Goal: Complete application form: Complete application form

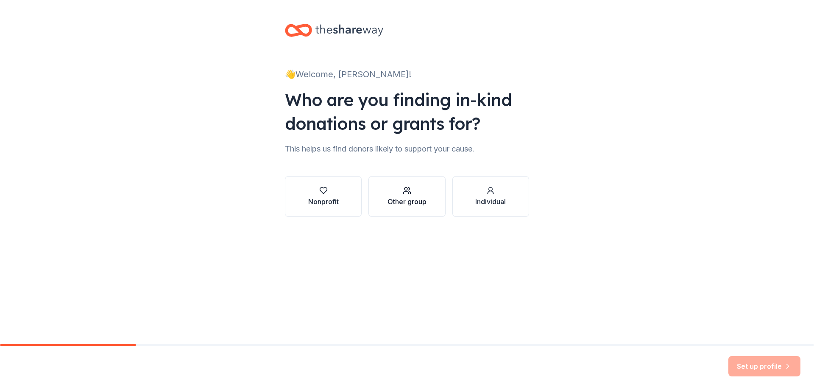
click at [397, 199] on div "Other group" at bounding box center [406, 201] width 39 height 10
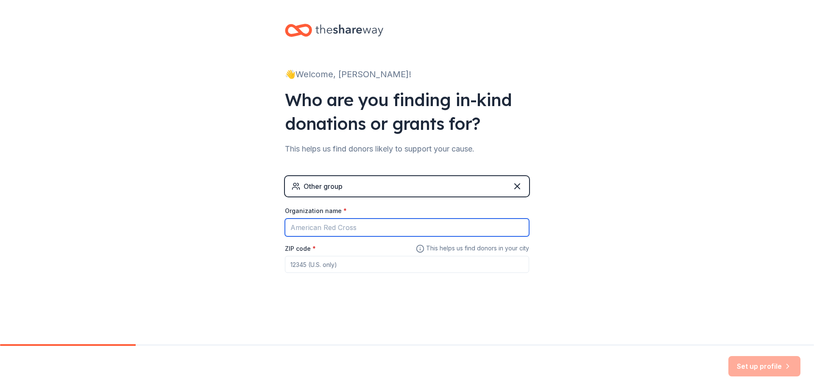
click at [415, 232] on input "Organization name *" at bounding box center [407, 227] width 244 height 18
type input "Arizona Department of Child Safety"
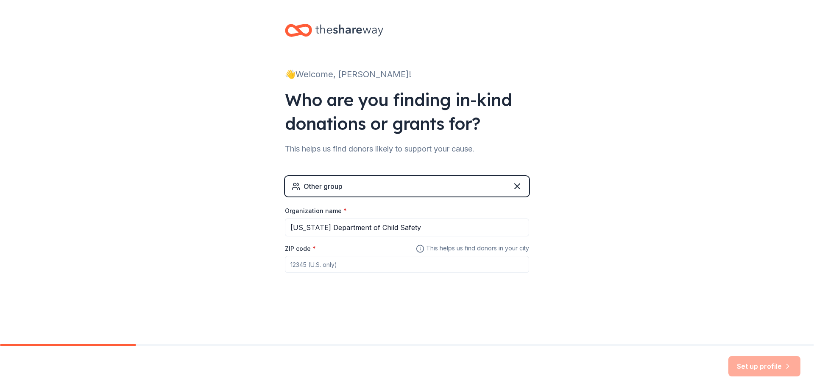
click at [369, 254] on div "ZIP code *" at bounding box center [407, 258] width 244 height 30
click at [371, 266] on input "ZIP code *" at bounding box center [407, 264] width 244 height 17
type input "85209"
click at [763, 367] on button "Set up profile" at bounding box center [764, 366] width 72 height 20
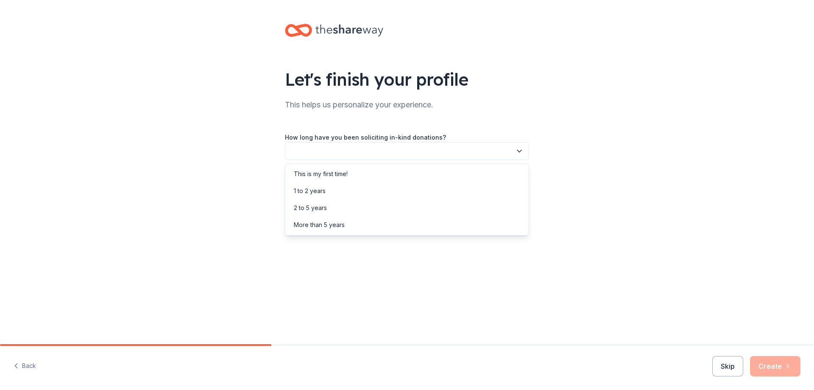
click at [517, 150] on icon "button" at bounding box center [519, 151] width 4 height 2
click at [373, 173] on div "This is my first time!" at bounding box center [407, 173] width 240 height 17
click at [518, 188] on icon "button" at bounding box center [519, 189] width 4 height 2
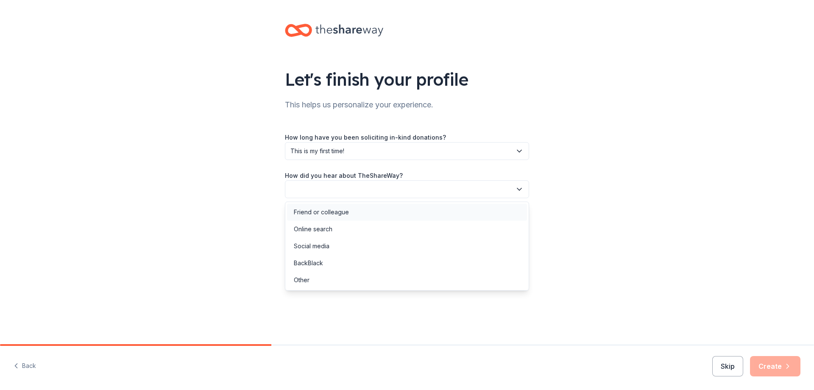
drag, startPoint x: 320, startPoint y: 212, endPoint x: 359, endPoint y: 209, distance: 39.1
click at [321, 212] on div "Friend or colleague" at bounding box center [321, 212] width 55 height 10
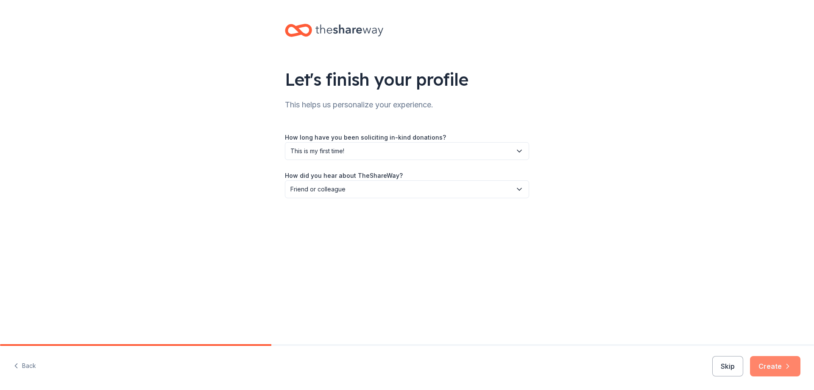
click at [785, 362] on icon "button" at bounding box center [787, 366] width 8 height 8
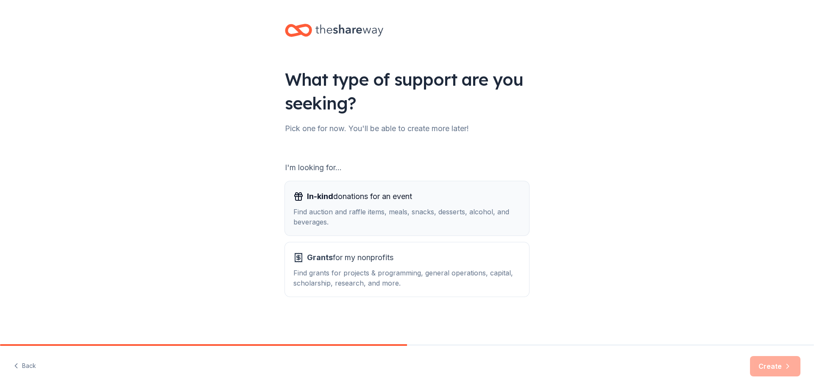
click at [421, 227] on button "In-kind donations for an event Find auction and raffle items, meals, snacks, de…" at bounding box center [407, 208] width 244 height 54
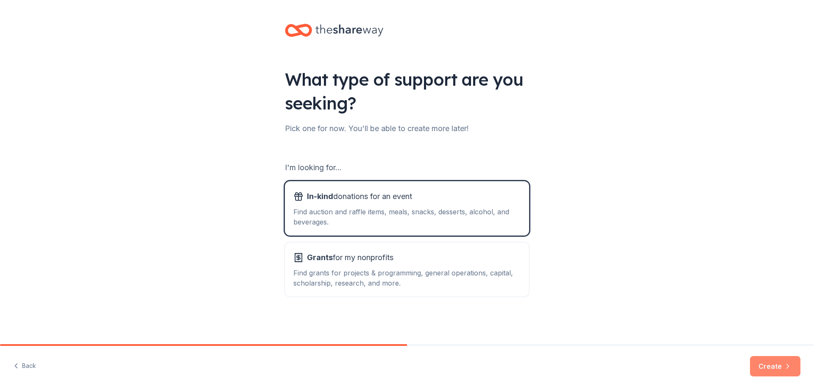
click at [777, 365] on button "Create" at bounding box center [775, 366] width 50 height 20
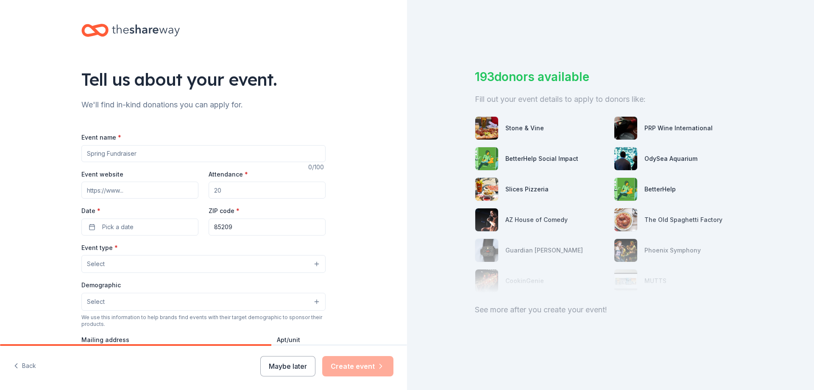
click at [149, 151] on input "Event name *" at bounding box center [203, 153] width 244 height 17
type input "Northeast Holiday Party"
type input "170"
click at [102, 228] on span "Pick a date" at bounding box center [117, 227] width 31 height 10
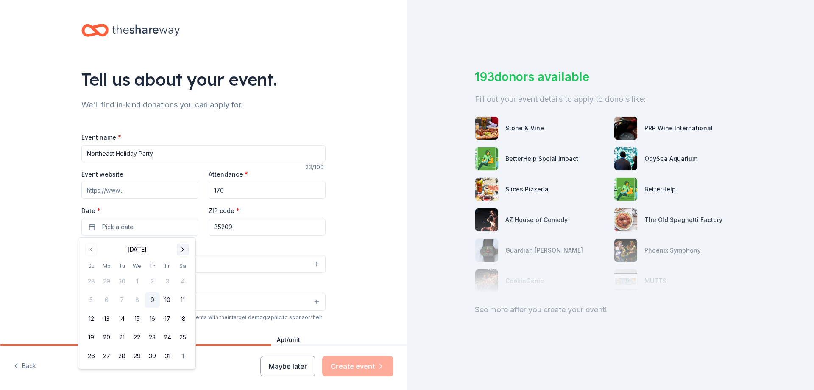
drag, startPoint x: 179, startPoint y: 252, endPoint x: 186, endPoint y: 248, distance: 8.4
click at [179, 251] on button "Go to next month" at bounding box center [183, 249] width 12 height 12
click at [186, 250] on button "Go to next month" at bounding box center [183, 249] width 12 height 12
click at [162, 281] on button "5" at bounding box center [167, 280] width 15 height 15
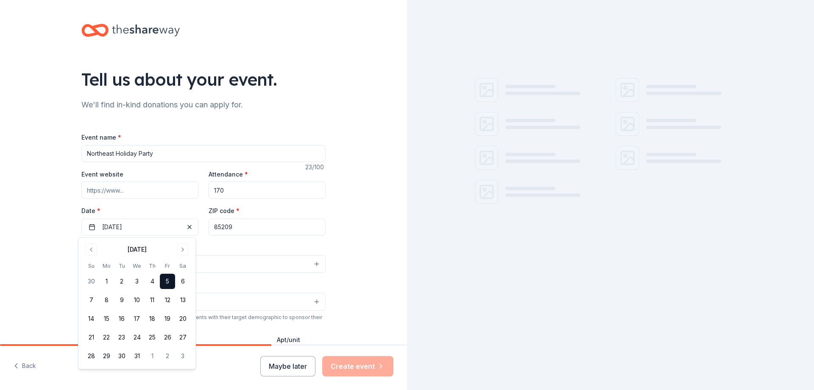
click at [287, 252] on div "Event type * Select" at bounding box center [203, 257] width 244 height 31
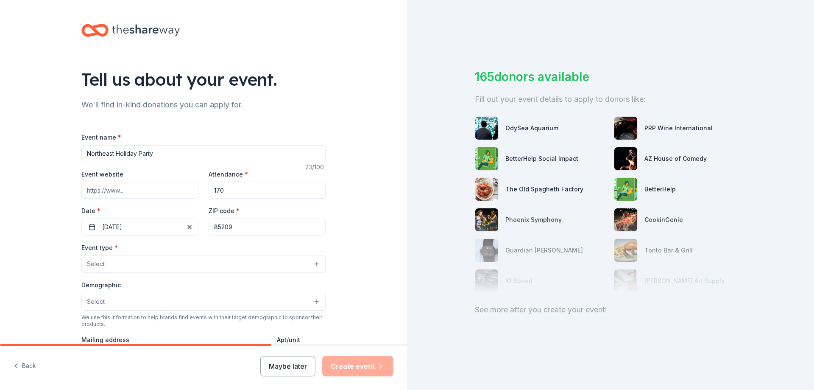
click at [313, 262] on button "Select" at bounding box center [203, 264] width 244 height 18
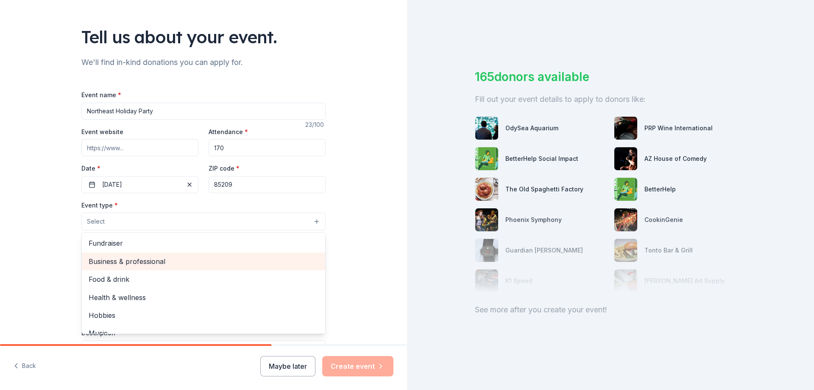
click at [138, 259] on span "Business & professional" at bounding box center [204, 261] width 230 height 11
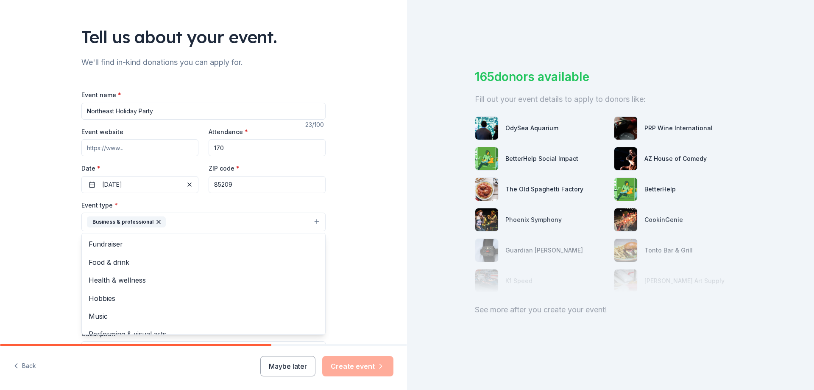
click at [355, 261] on div "Tell us about your event. We'll find in-kind donations you can apply for. Event…" at bounding box center [203, 240] width 407 height 565
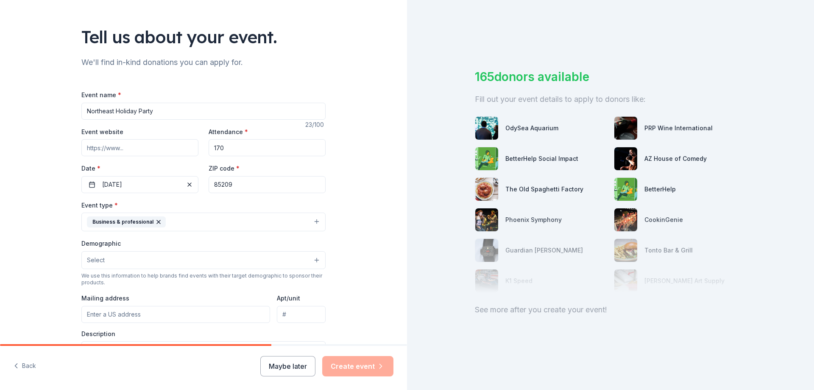
click at [312, 259] on button "Select" at bounding box center [203, 260] width 244 height 18
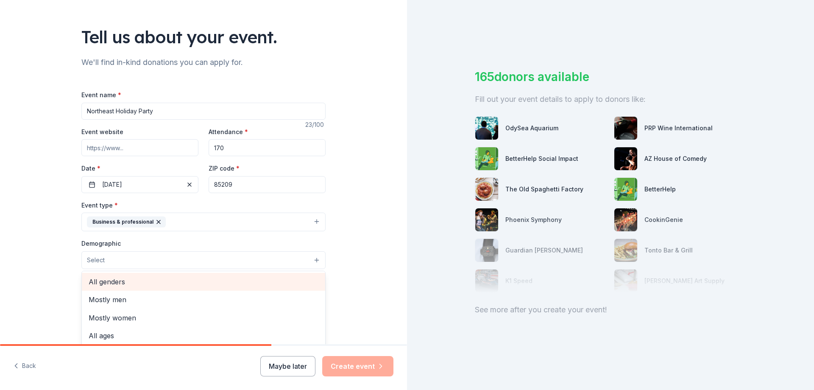
click at [124, 284] on span "All genders" at bounding box center [204, 281] width 230 height 11
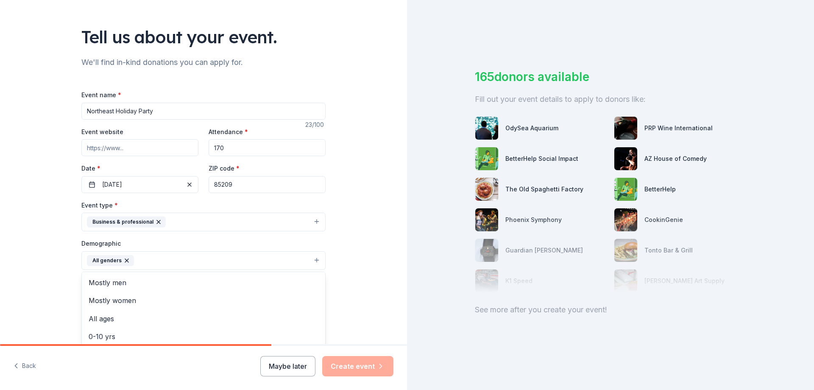
click at [368, 285] on div "Tell us about your event. We'll find in-kind donations you can apply for. Event…" at bounding box center [203, 241] width 407 height 566
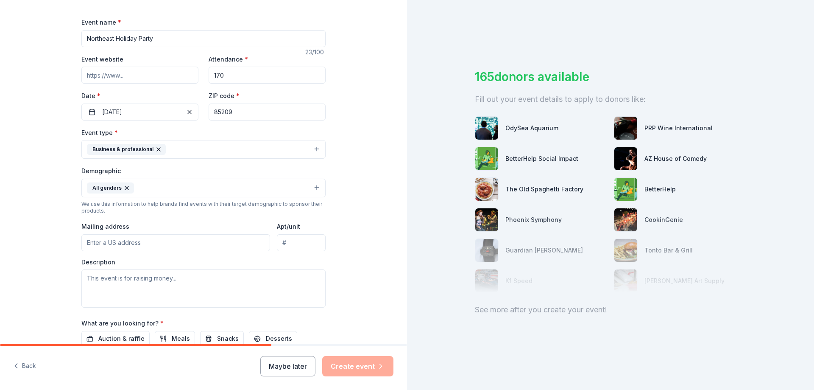
scroll to position [127, 0]
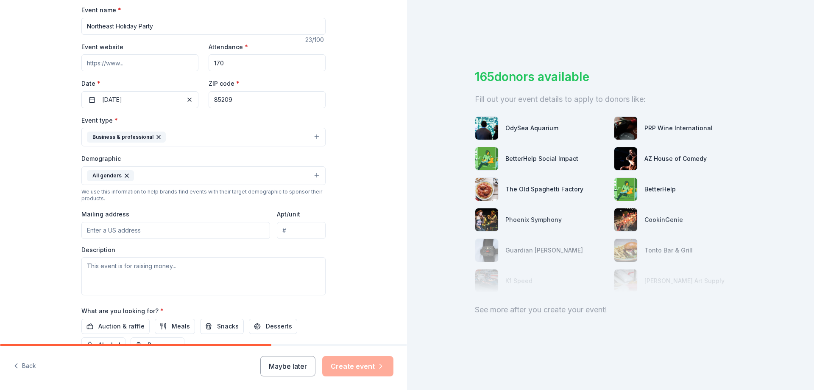
click at [156, 230] on input "Mailing address" at bounding box center [175, 230] width 189 height 17
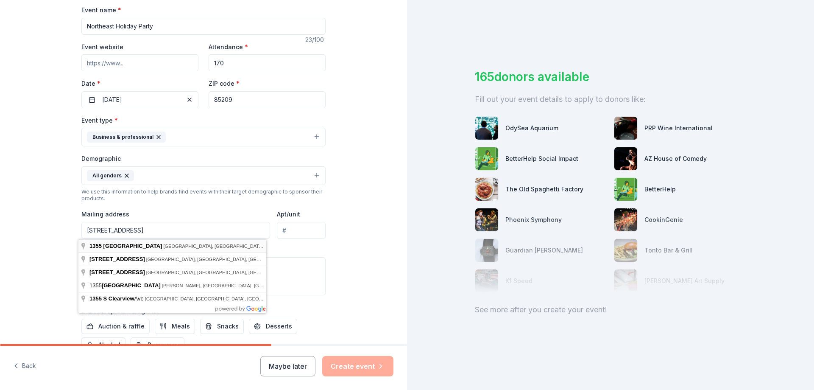
type input "1355 South Clearview Avenue, Mesa, AZ, 85209"
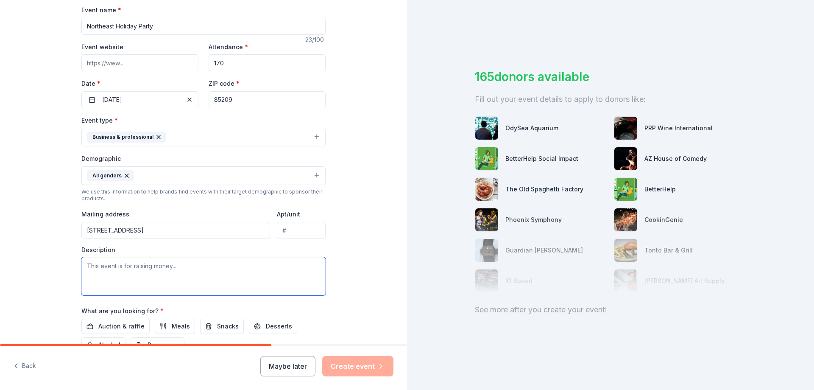
click at [175, 261] on textarea at bounding box center [203, 276] width 244 height 38
click at [210, 287] on textarea at bounding box center [203, 276] width 244 height 38
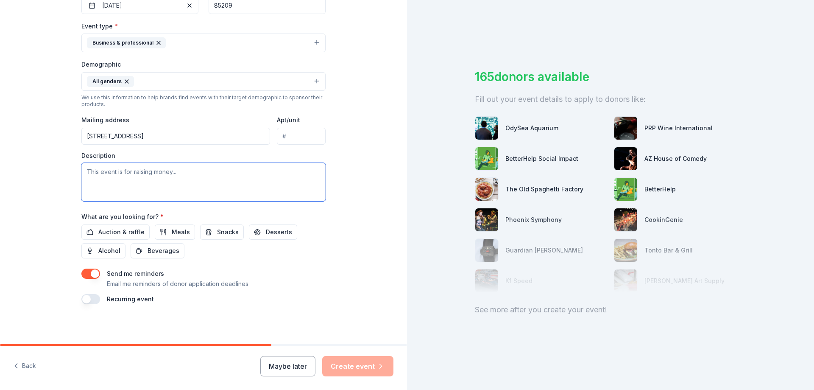
scroll to position [222, 0]
click at [122, 231] on span "Auction & raffle" at bounding box center [121, 231] width 46 height 10
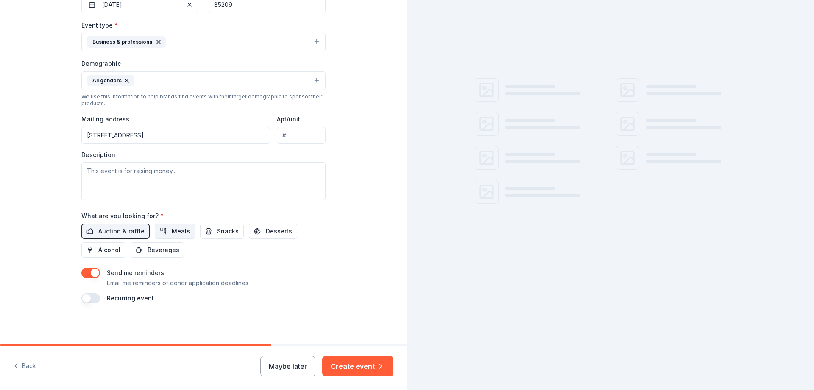
click at [175, 229] on span "Meals" at bounding box center [181, 231] width 18 height 10
click at [160, 254] on span "Beverages" at bounding box center [164, 250] width 32 height 10
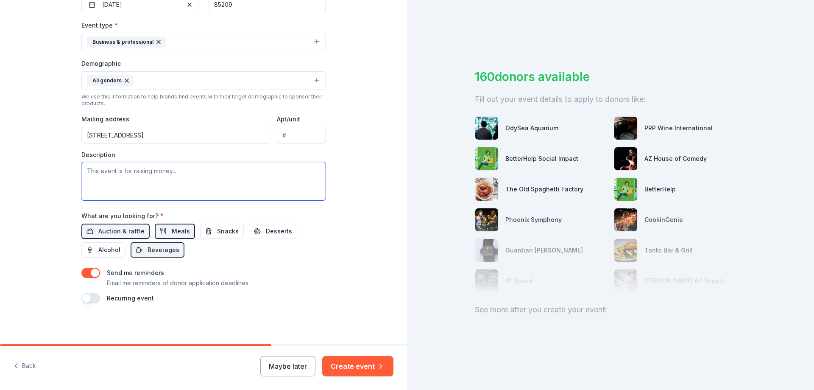
click at [172, 187] on textarea at bounding box center [203, 181] width 244 height 38
click at [188, 182] on textarea at bounding box center [203, 181] width 244 height 38
paste textarea "For the holidays, we want to show our staff how much we appreciate them and we …"
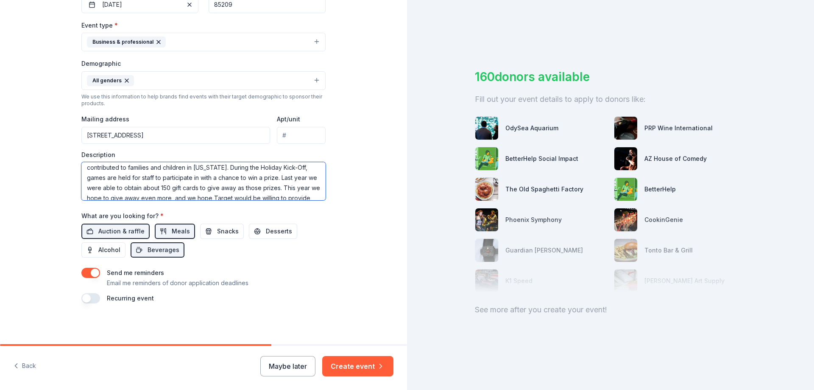
scroll to position [102, 0]
drag, startPoint x: 283, startPoint y: 180, endPoint x: 303, endPoint y: 181, distance: 20.3
click at [303, 181] on textarea "For the holidays, we want to show our staff how much we appreciate them and we …" at bounding box center [203, 181] width 244 height 38
click at [244, 180] on textarea "For the holidays, we want to show our staff how much we appreciate them and we …" at bounding box center [203, 181] width 244 height 38
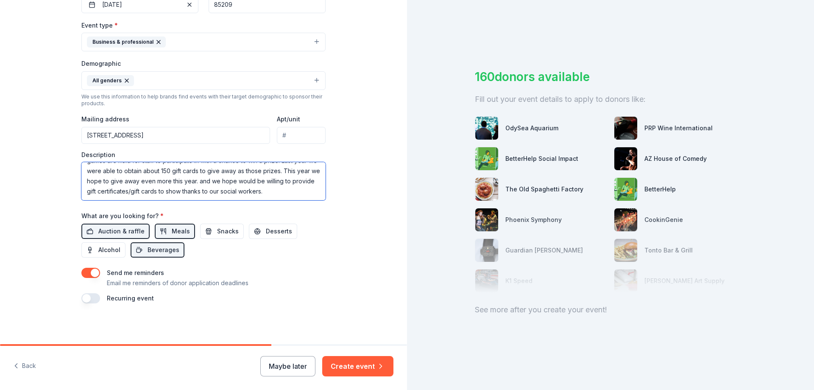
drag, startPoint x: 269, startPoint y: 179, endPoint x: 305, endPoint y: 192, distance: 38.5
click at [305, 192] on textarea "For the holidays, we want to show our staff how much we appreciate them and we …" at bounding box center [203, 181] width 244 height 38
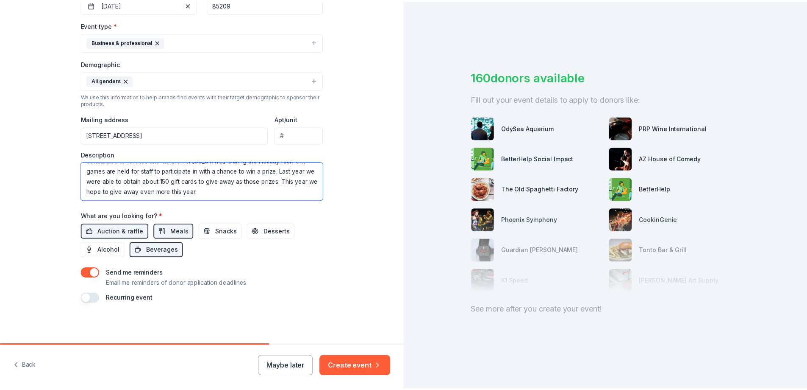
scroll to position [92, 0]
type textarea "For the holidays, we want to show our staff how much we appreciate them and we …"
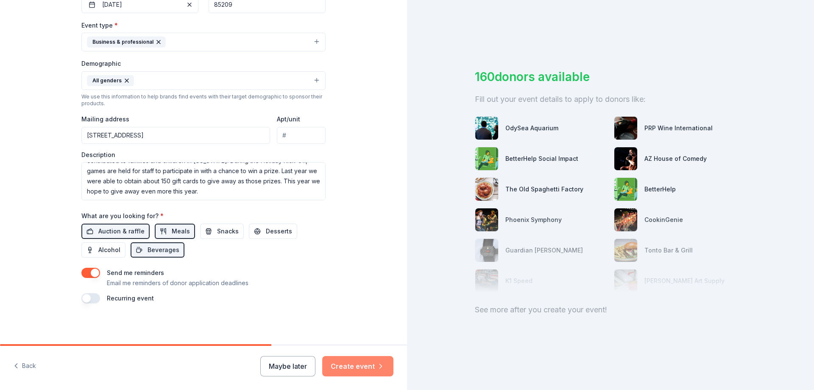
click at [363, 367] on button "Create event" at bounding box center [357, 366] width 71 height 20
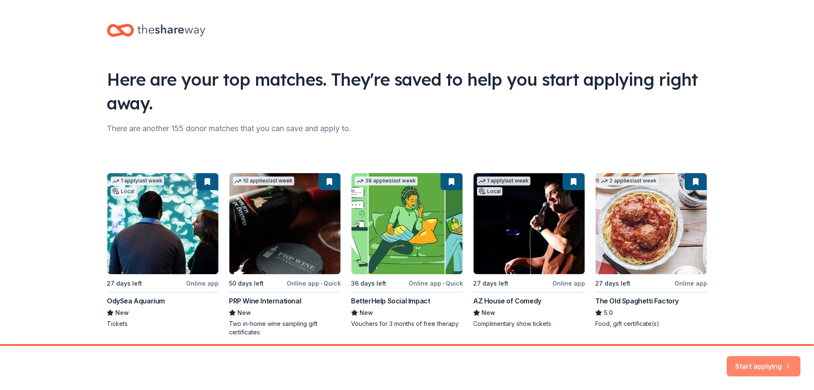
click at [752, 364] on button "Start applying" at bounding box center [763, 361] width 74 height 20
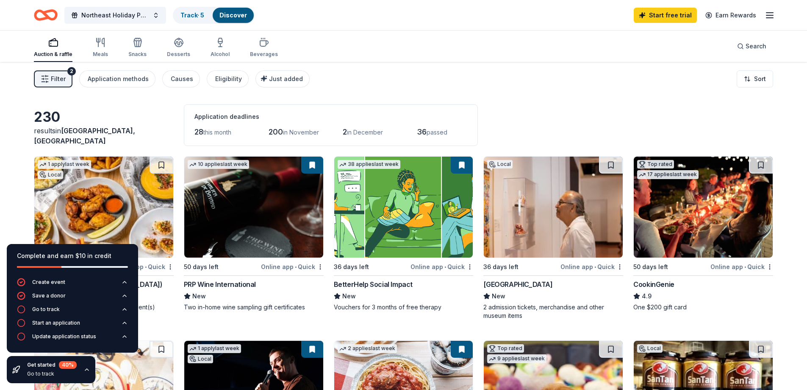
click at [117, 116] on div "230 results in Mesa, AZ Application deadlines 28 this month 200 in November 2 i…" at bounding box center [404, 125] width 740 height 42
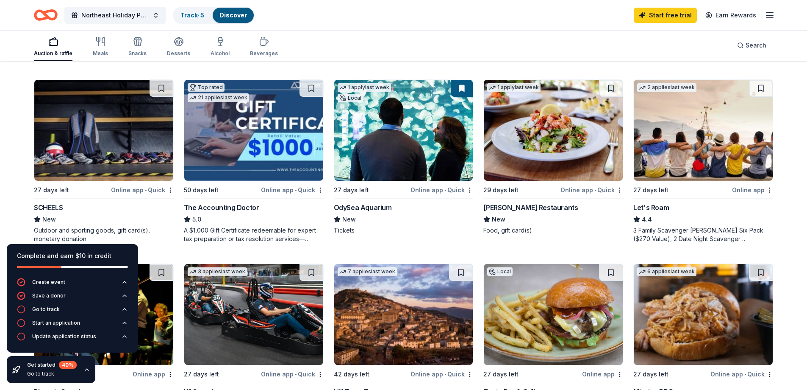
scroll to position [424, 0]
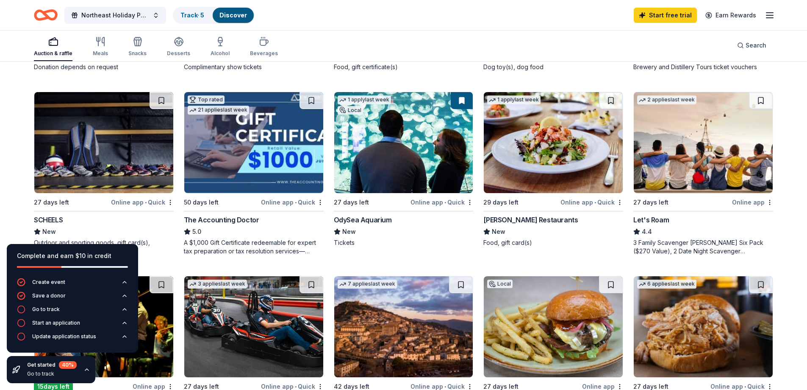
click at [128, 200] on div "Online app • Quick" at bounding box center [142, 202] width 63 height 11
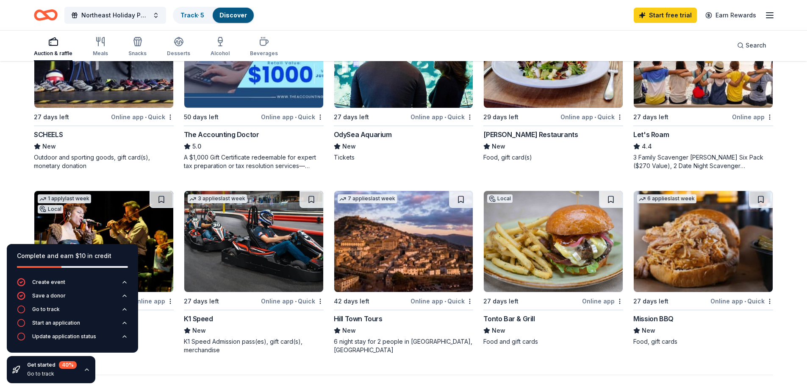
scroll to position [381, 0]
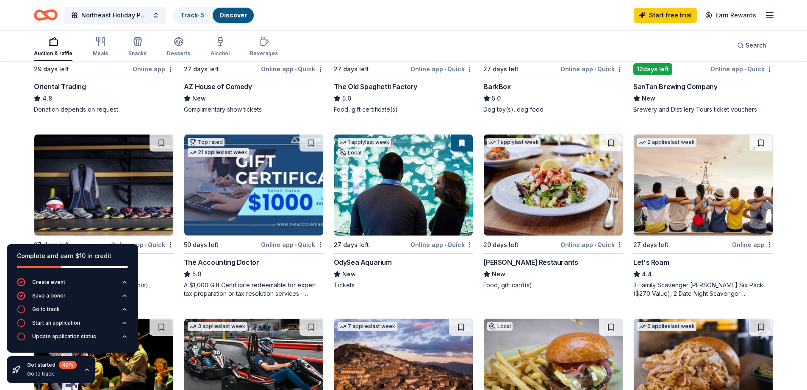
click at [399, 200] on img at bounding box center [403, 184] width 139 height 101
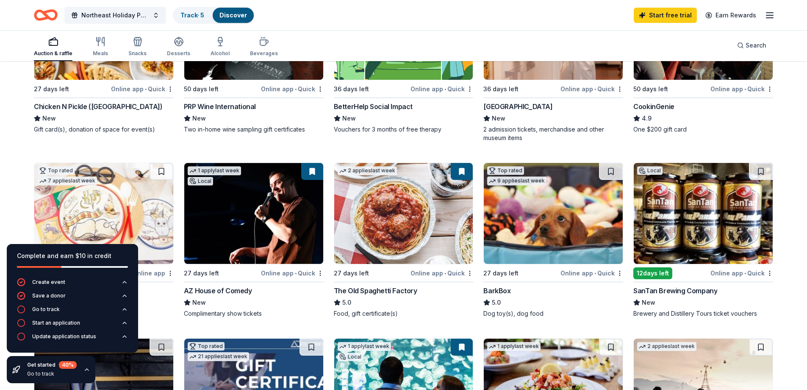
scroll to position [170, 0]
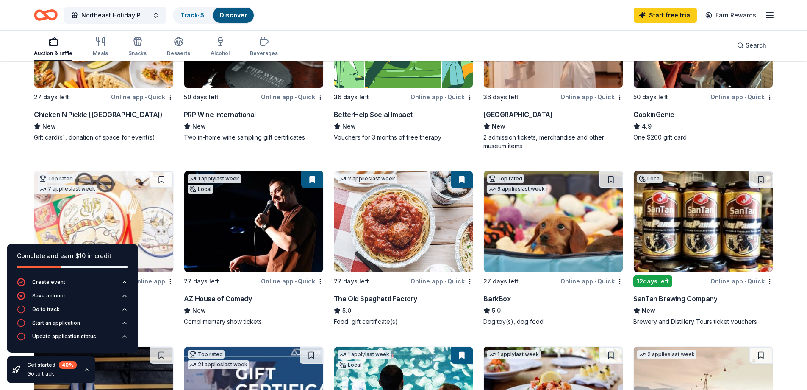
click at [415, 215] on img at bounding box center [403, 221] width 139 height 101
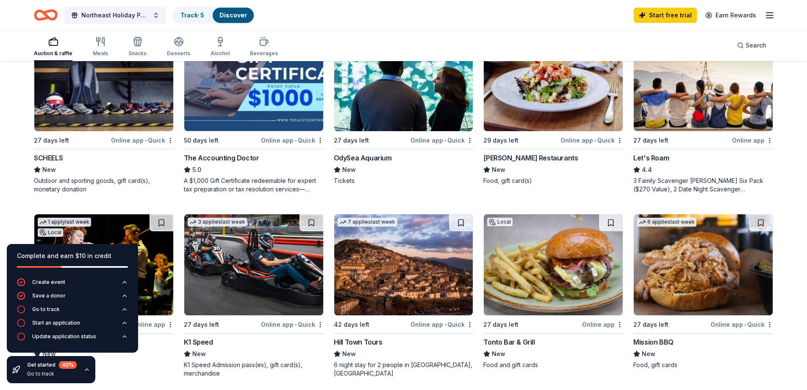
scroll to position [551, 0]
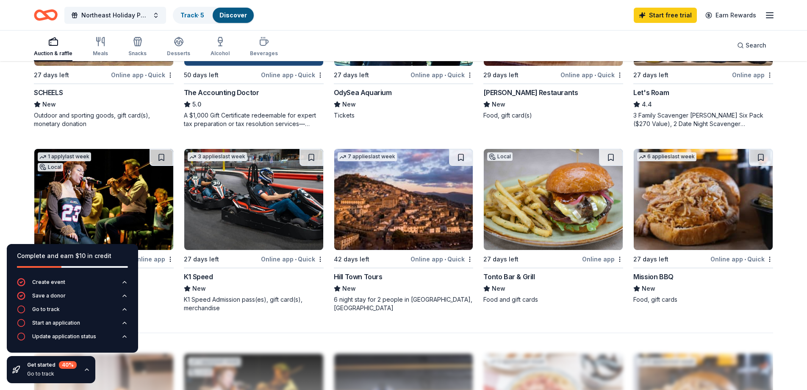
click at [287, 192] on img at bounding box center [253, 199] width 139 height 101
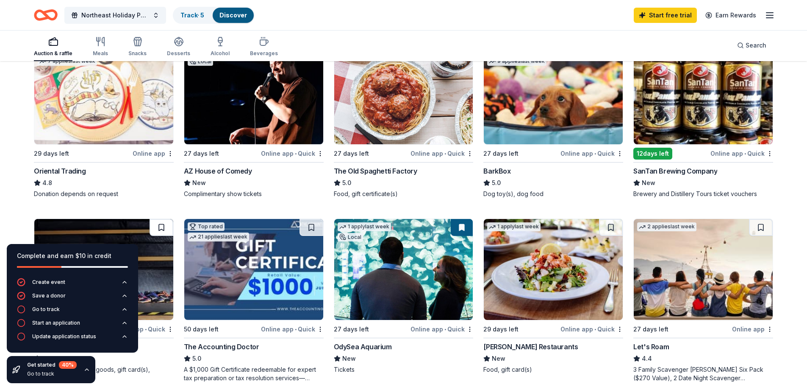
scroll to position [283, 0]
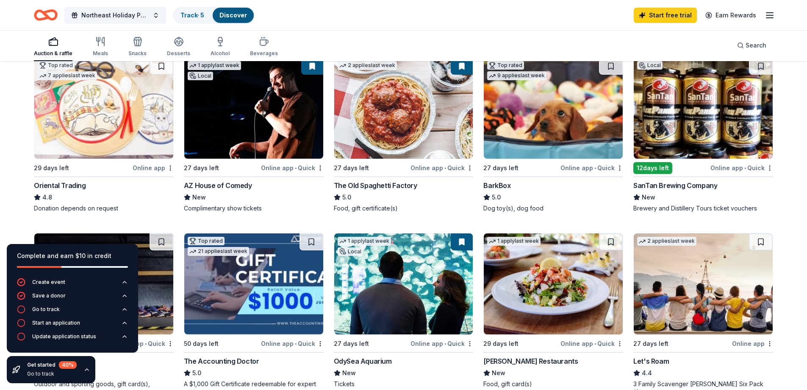
click at [227, 112] on img at bounding box center [253, 108] width 139 height 101
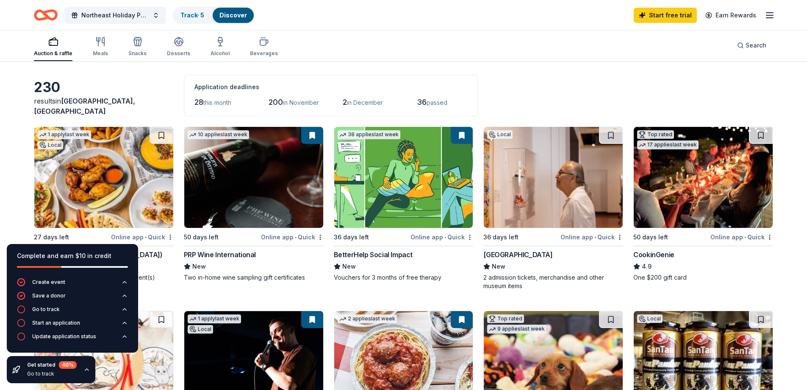
scroll to position [28, 0]
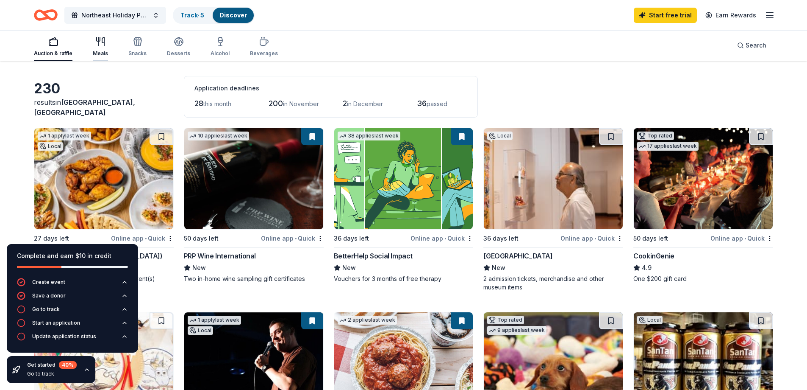
click at [106, 50] on div "Meals" at bounding box center [100, 46] width 15 height 20
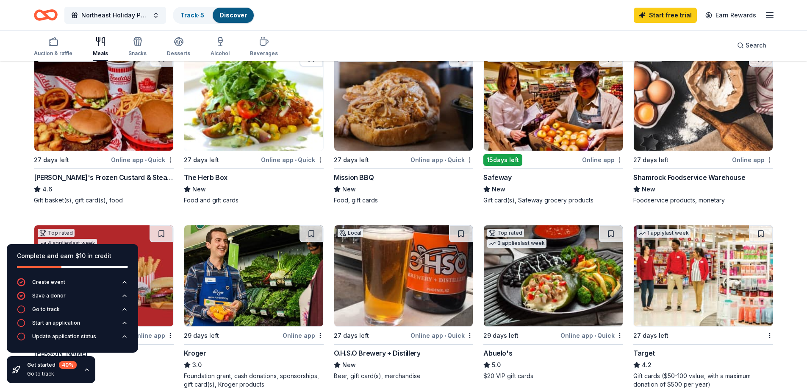
scroll to position [297, 0]
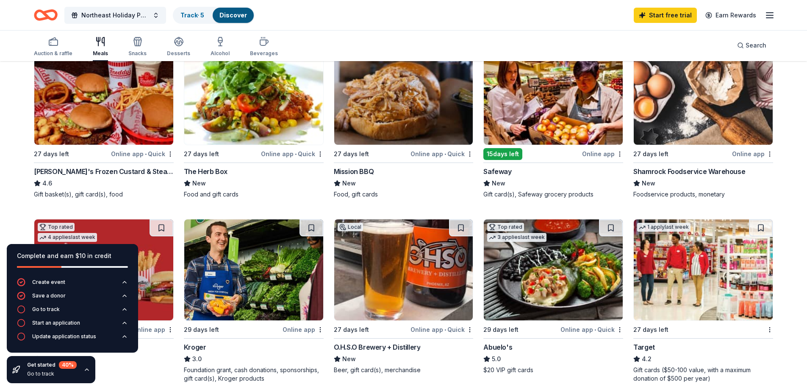
click at [92, 108] on img at bounding box center [103, 94] width 139 height 101
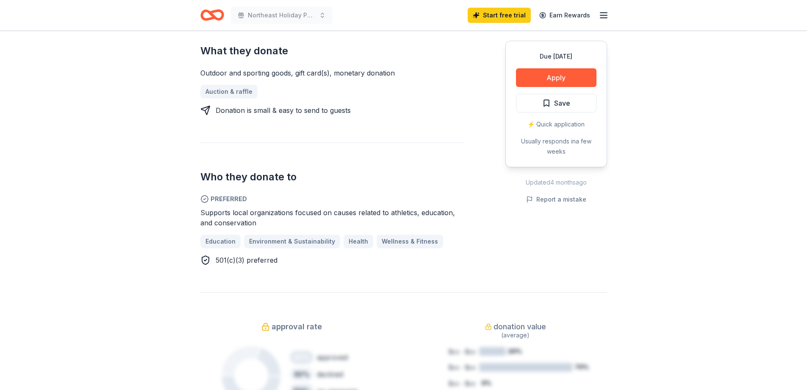
scroll to position [381, 0]
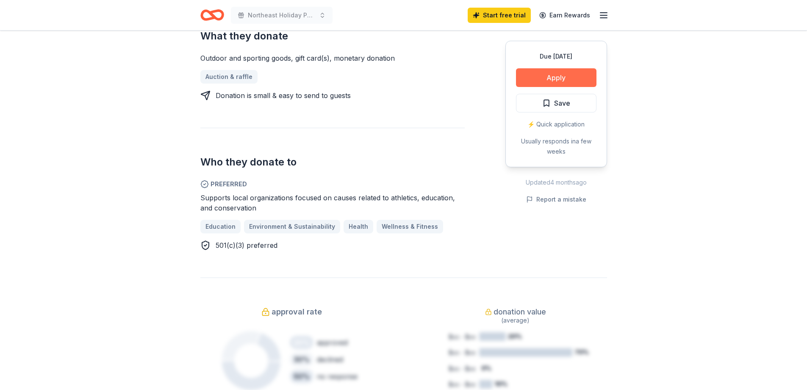
click at [545, 73] on button "Apply" at bounding box center [556, 77] width 81 height 19
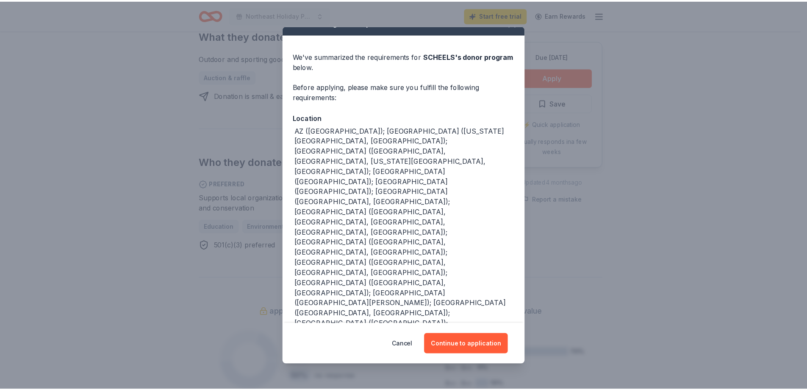
scroll to position [22, 0]
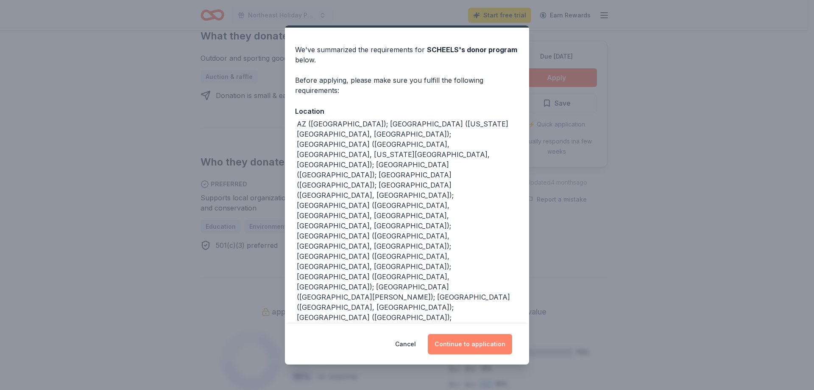
click at [474, 346] on button "Continue to application" at bounding box center [470, 344] width 84 height 20
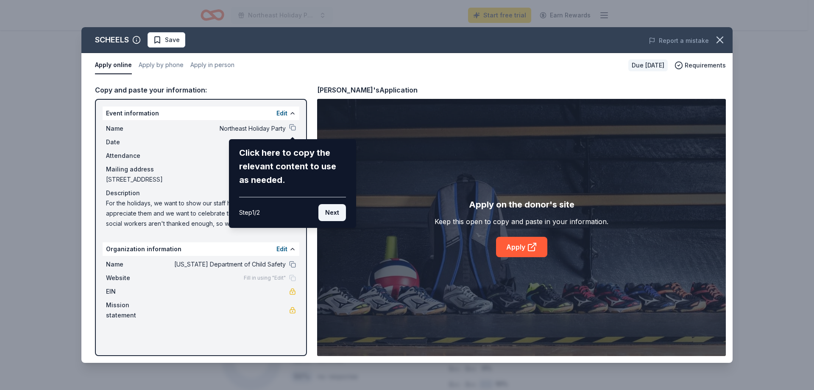
click at [334, 210] on button "Next" at bounding box center [332, 212] width 28 height 17
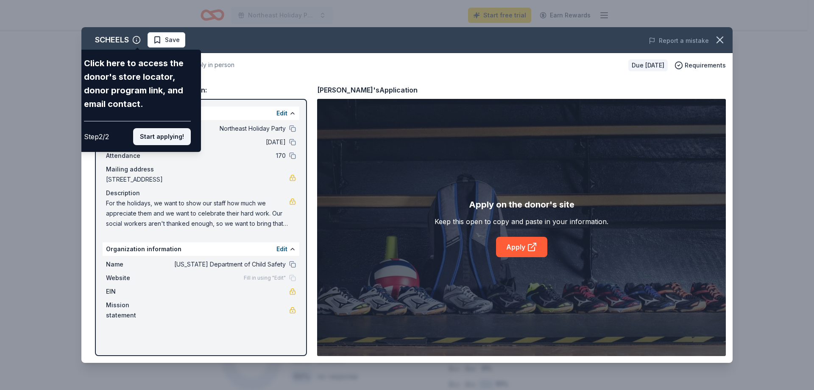
click at [145, 135] on button "Start applying!" at bounding box center [162, 136] width 58 height 17
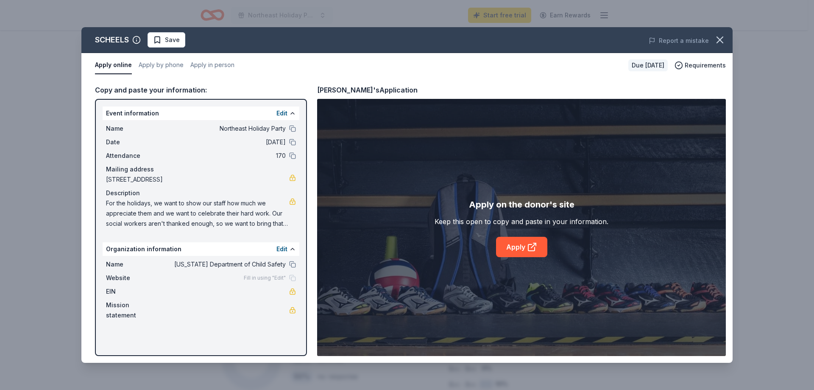
click at [297, 130] on div "SCHEELS Save Report a mistake Apply online Apply by phone Apply in person Due i…" at bounding box center [406, 194] width 651 height 335
click at [293, 129] on div "SCHEELS Save Report a mistake Apply online Apply by phone Apply in person Due i…" at bounding box center [406, 194] width 651 height 335
click at [290, 130] on div "SCHEELS Save Report a mistake Apply online Apply by phone Apply in person Due i…" at bounding box center [406, 194] width 651 height 335
click at [525, 248] on div "SCHEELS Save Report a mistake Apply online Apply by phone Apply in person Due i…" at bounding box center [406, 194] width 651 height 335
click at [535, 245] on icon at bounding box center [532, 247] width 10 height 10
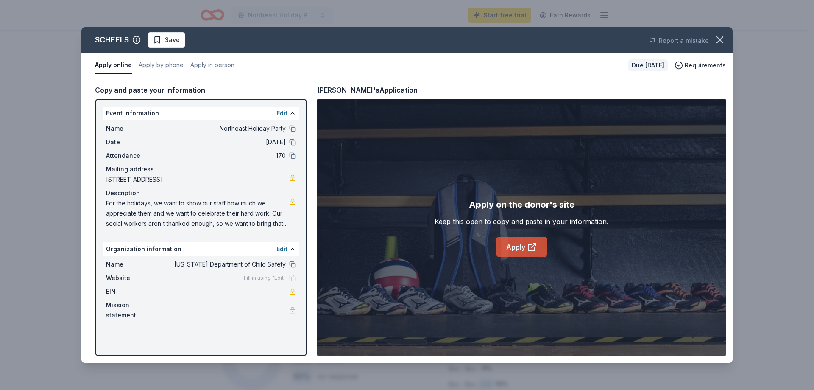
click at [520, 243] on link "Apply" at bounding box center [521, 247] width 51 height 20
click at [720, 37] on icon "button" at bounding box center [720, 40] width 12 height 12
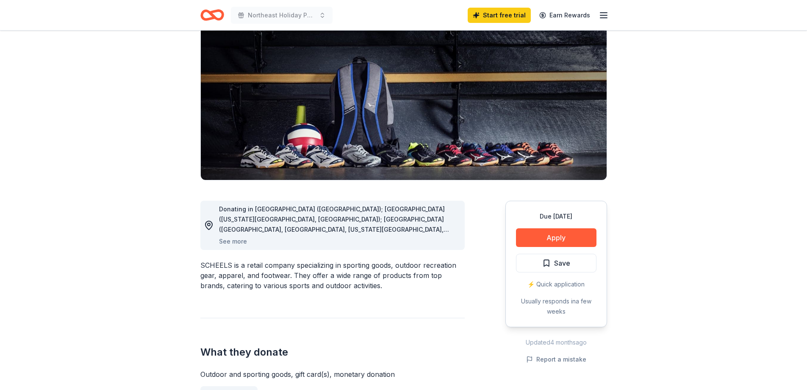
scroll to position [0, 0]
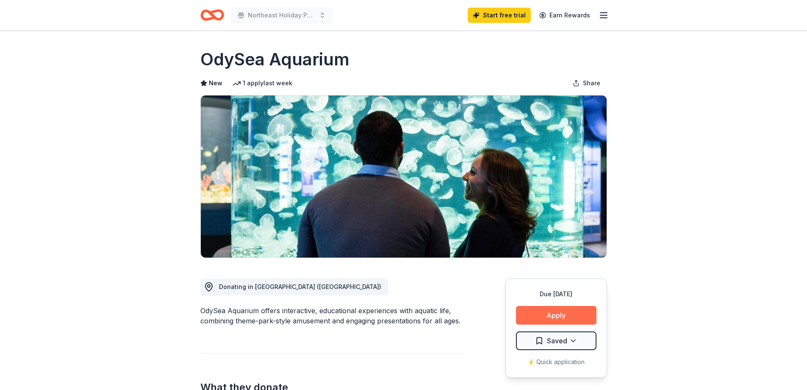
click at [565, 309] on button "Apply" at bounding box center [556, 315] width 81 height 19
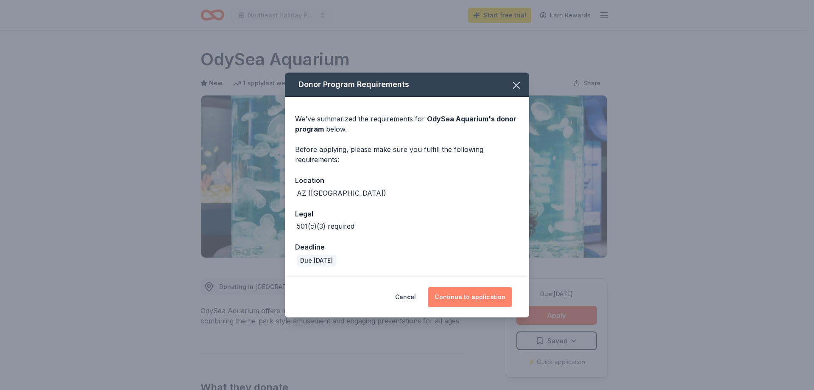
click at [462, 298] on button "Continue to application" at bounding box center [470, 297] width 84 height 20
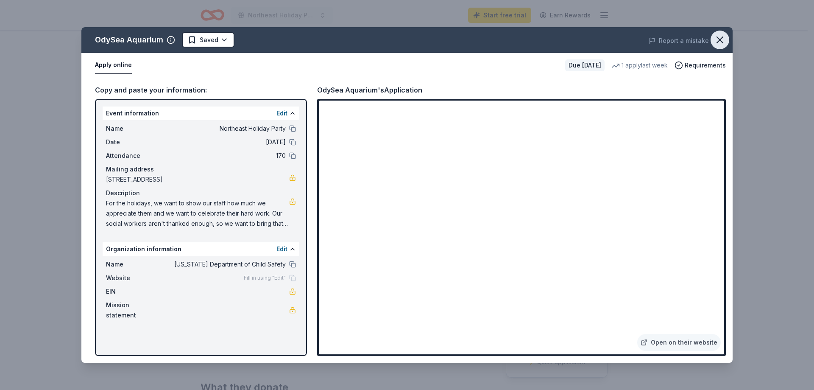
click at [721, 38] on icon "button" at bounding box center [720, 40] width 6 height 6
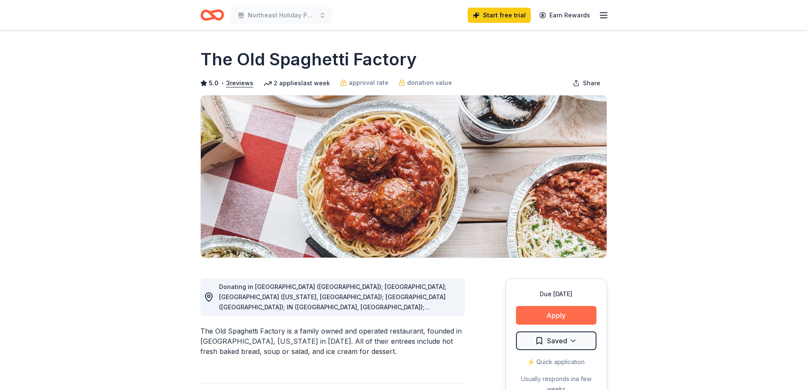
click at [568, 315] on button "Apply" at bounding box center [556, 315] width 81 height 19
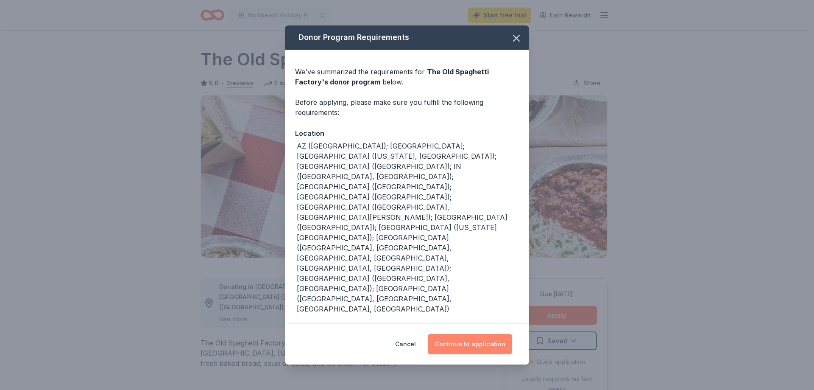
click at [474, 334] on button "Continue to application" at bounding box center [470, 344] width 84 height 20
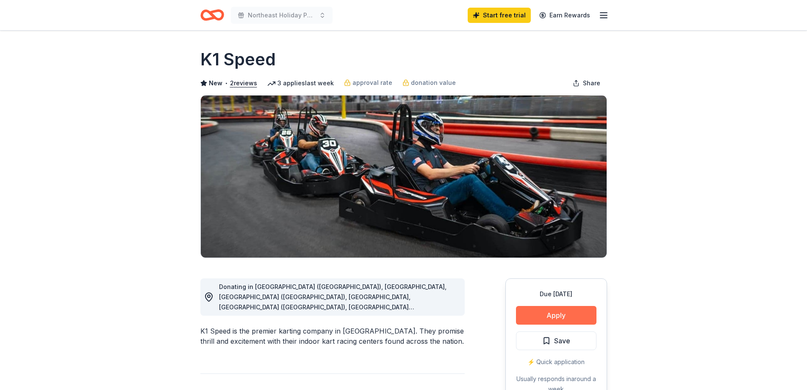
click at [582, 316] on button "Apply" at bounding box center [556, 315] width 81 height 19
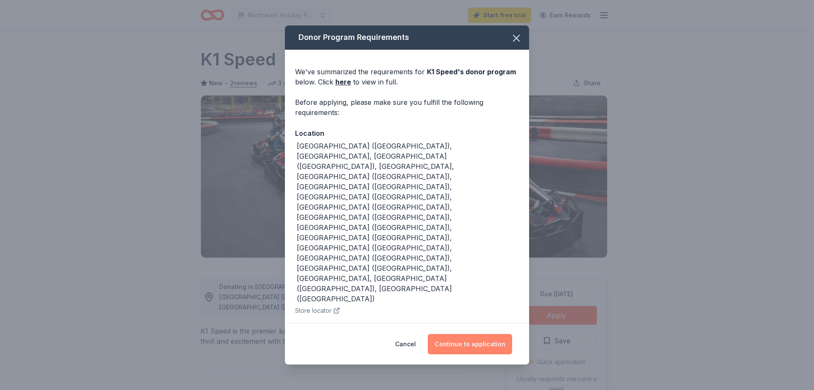
click at [455, 334] on button "Continue to application" at bounding box center [470, 344] width 84 height 20
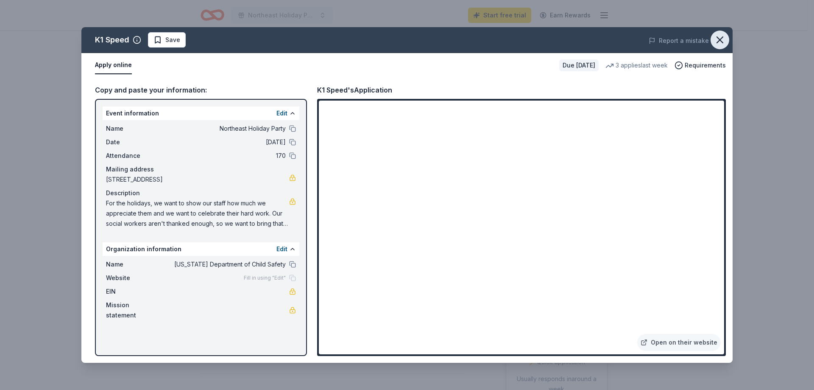
click at [715, 42] on icon "button" at bounding box center [720, 40] width 12 height 12
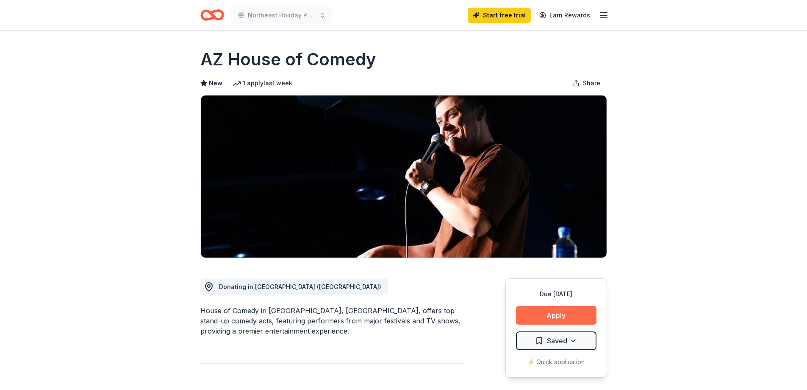
click at [565, 314] on button "Apply" at bounding box center [556, 315] width 81 height 19
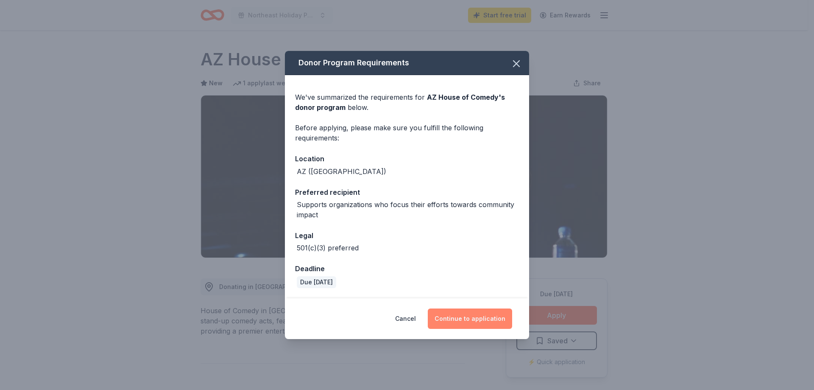
click at [479, 323] on button "Continue to application" at bounding box center [470, 318] width 84 height 20
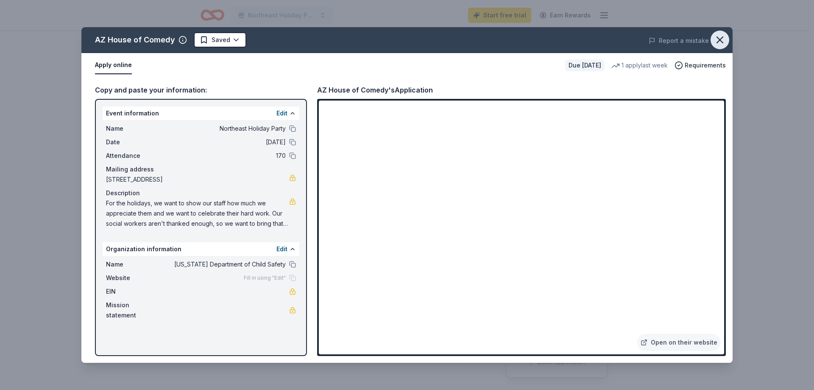
click at [722, 43] on icon "button" at bounding box center [720, 40] width 6 height 6
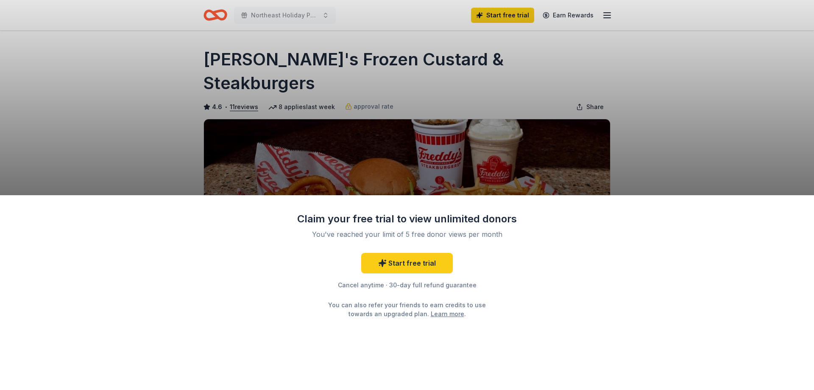
click at [696, 165] on div "Claim your free trial to view unlimited donors You've reached your limit of 5 f…" at bounding box center [407, 195] width 814 height 390
click at [424, 267] on link "Start free trial" at bounding box center [407, 263] width 92 height 20
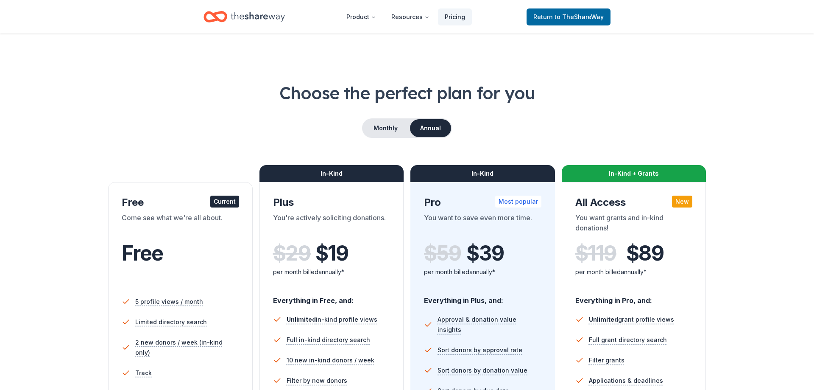
click at [657, 92] on h1 "Choose the perfect plan for you" at bounding box center [407, 93] width 746 height 24
